Goal: Information Seeking & Learning: Learn about a topic

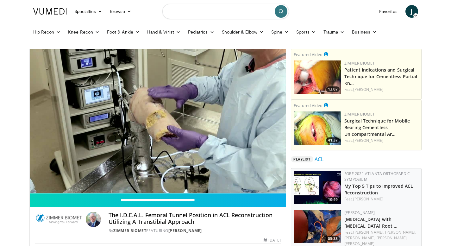
click at [245, 11] on input "Search topics, interventions" at bounding box center [225, 11] width 127 height 15
type input "**********"
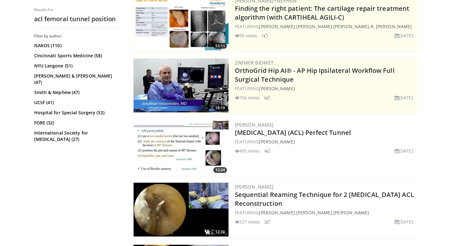
scroll to position [118, 0]
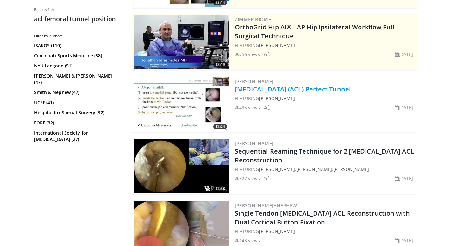
click at [275, 91] on link "Anterior Cruciate Ligament (ACL) Perfect Tunnel" at bounding box center [293, 89] width 117 height 9
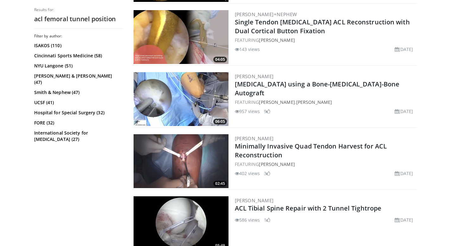
scroll to position [375, 0]
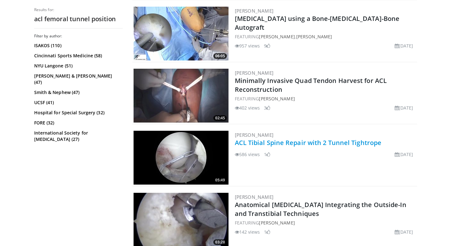
click at [330, 142] on link "ACL Tibial Spine Repair with 2 Tunnel Tightrope" at bounding box center [308, 142] width 147 height 9
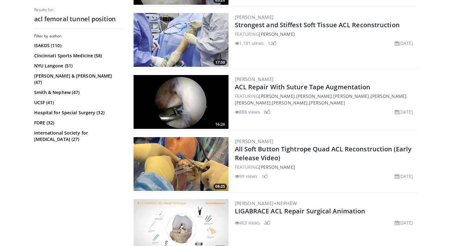
scroll to position [638, 0]
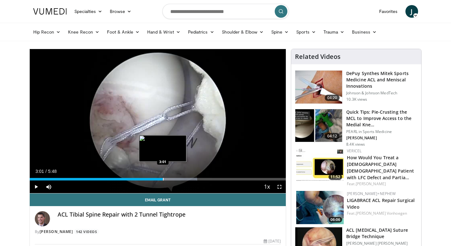
click at [163, 180] on div "Progress Bar" at bounding box center [163, 179] width 1 height 3
click at [171, 179] on div "Progress Bar" at bounding box center [171, 179] width 1 height 3
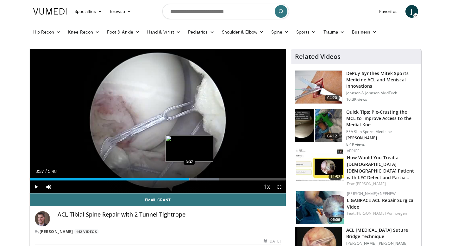
click at [190, 180] on div "Progress Bar" at bounding box center [190, 179] width 1 height 3
